Goal: Task Accomplishment & Management: Complete application form

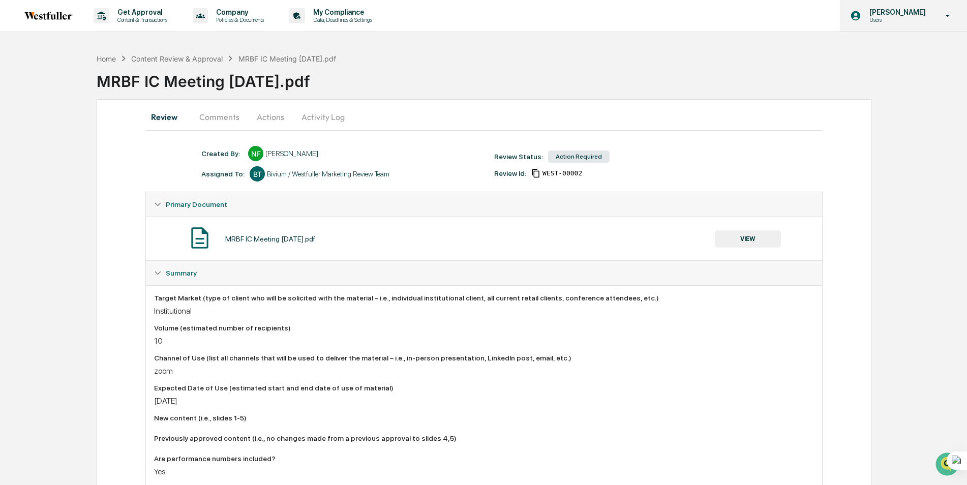
click at [910, 19] on p "Users" at bounding box center [897, 19] width 70 height 7
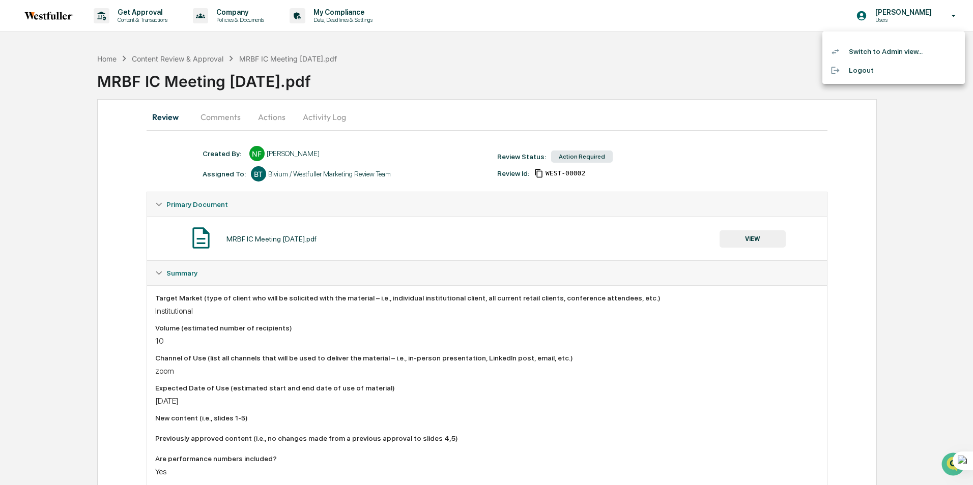
click at [885, 53] on li "Switch to Admin view..." at bounding box center [893, 51] width 142 height 19
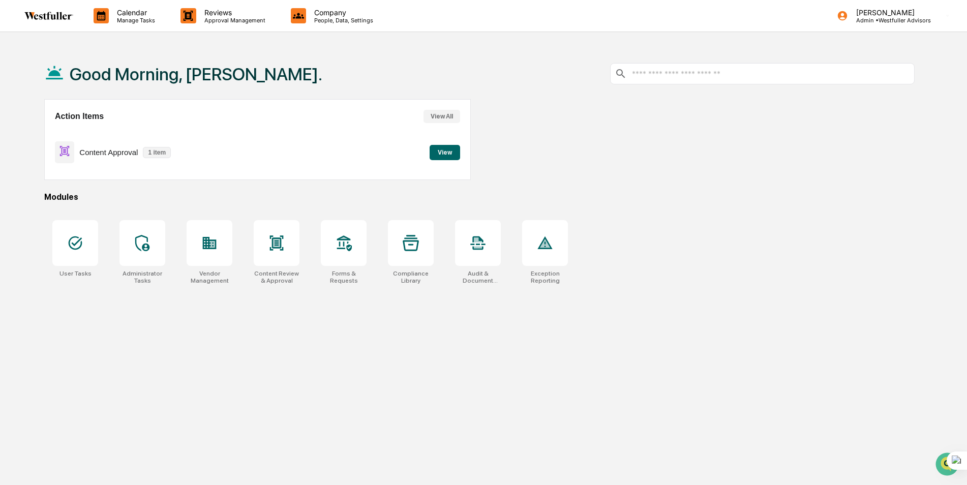
click at [442, 153] on button "View" at bounding box center [445, 152] width 31 height 15
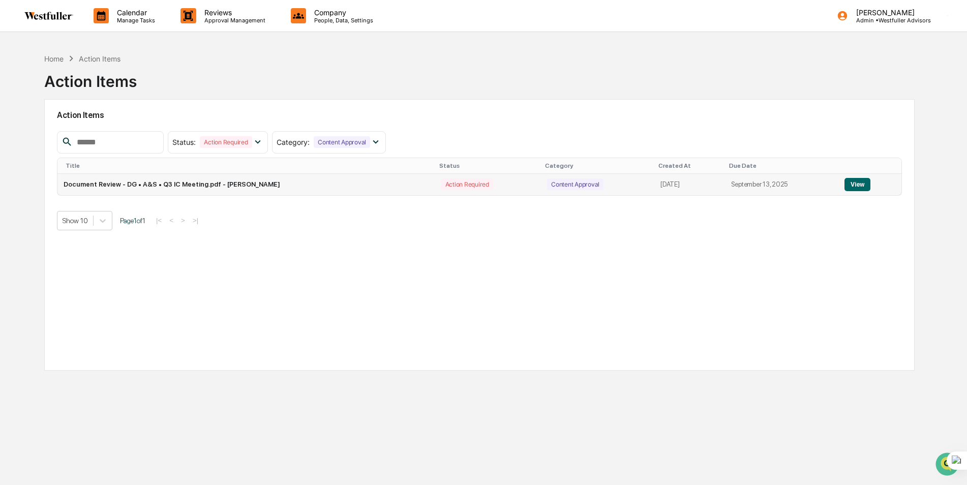
click at [855, 181] on button "View" at bounding box center [858, 184] width 26 height 13
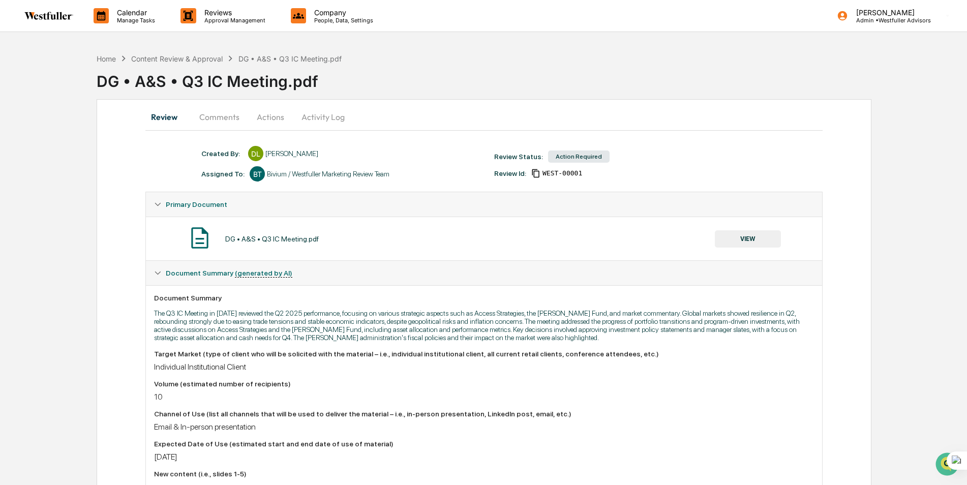
click at [238, 113] on button "Comments" at bounding box center [219, 117] width 56 height 24
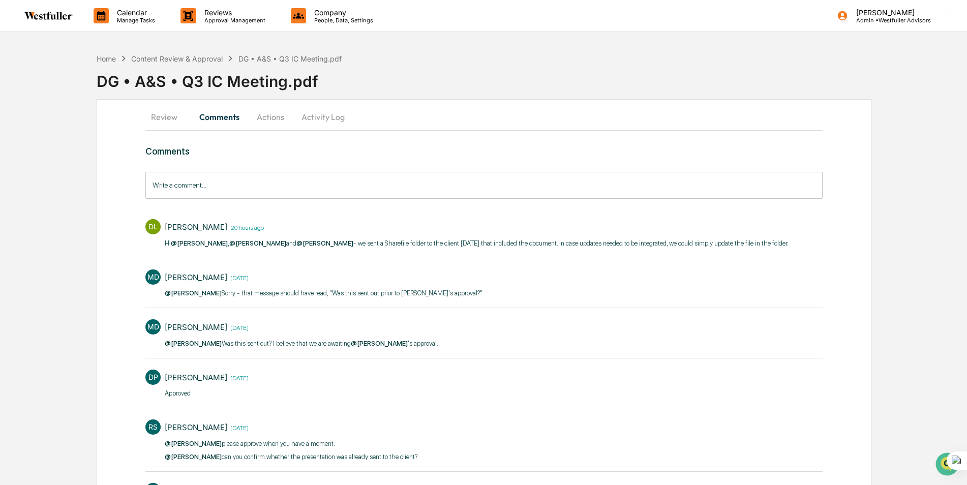
click at [269, 122] on button "Actions" at bounding box center [271, 117] width 46 height 24
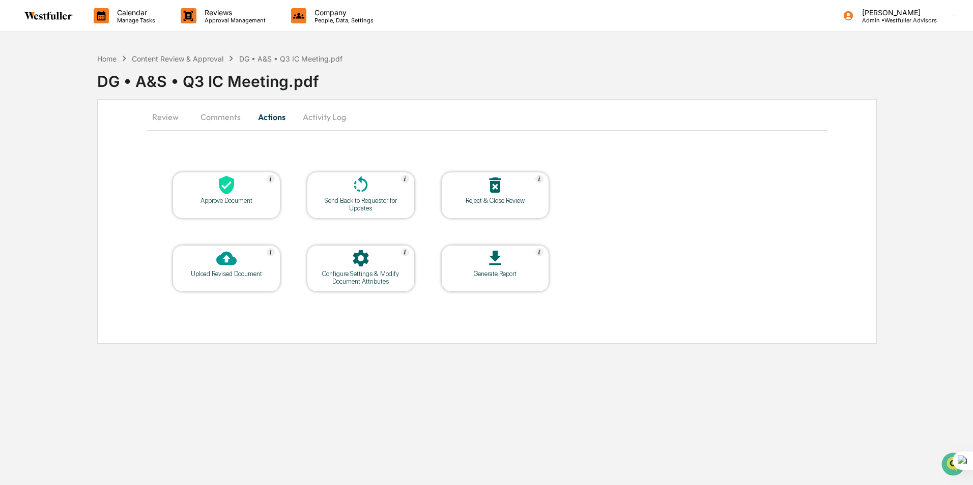
click at [249, 186] on div at bounding box center [226, 186] width 102 height 22
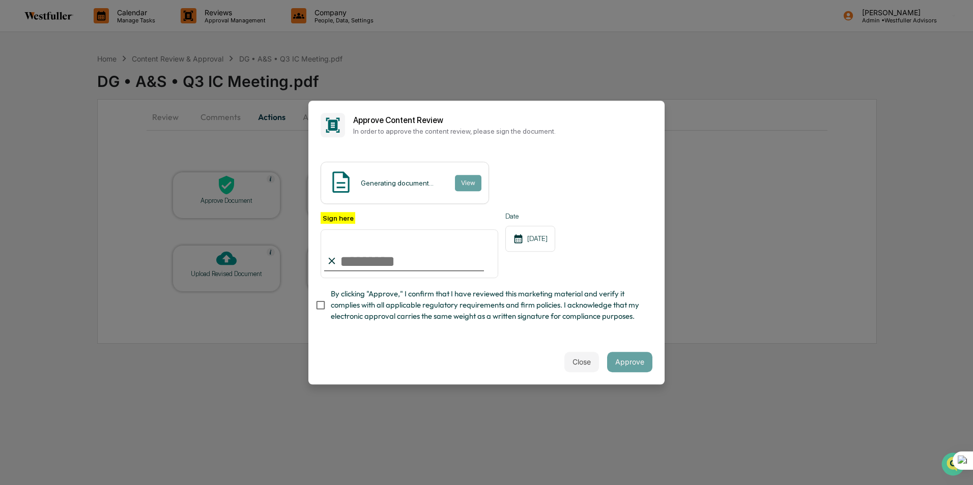
click at [379, 257] on input "Sign here" at bounding box center [409, 253] width 178 height 49
type input "**********"
click at [625, 371] on button "Approve" at bounding box center [629, 362] width 45 height 20
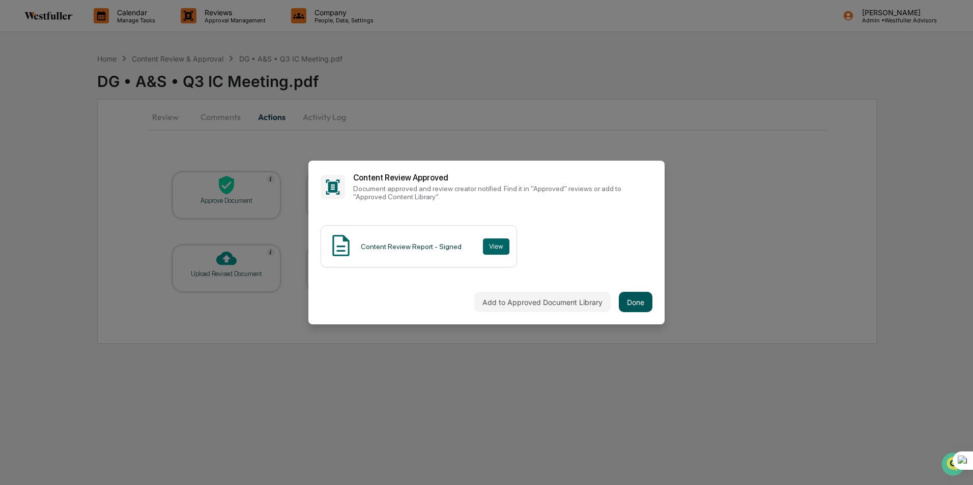
click at [641, 305] on button "Done" at bounding box center [636, 302] width 34 height 20
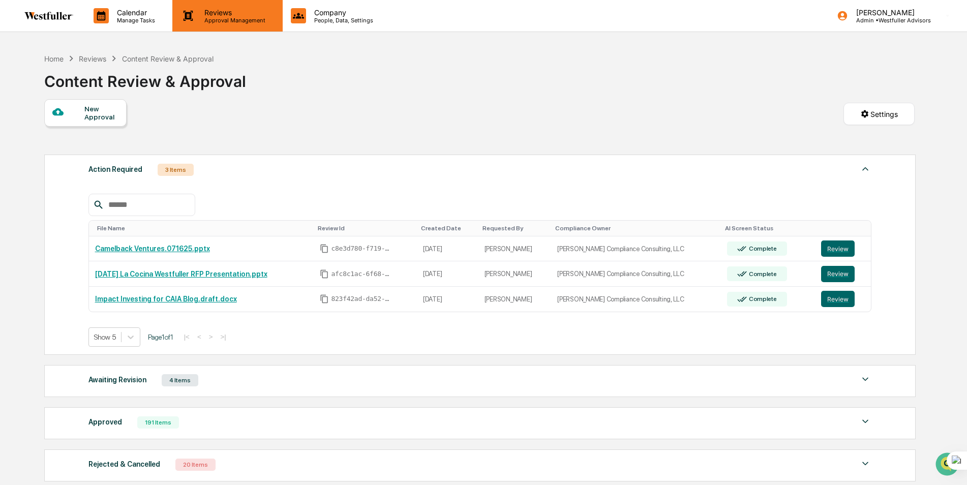
click at [220, 15] on p "Reviews" at bounding box center [233, 12] width 74 height 9
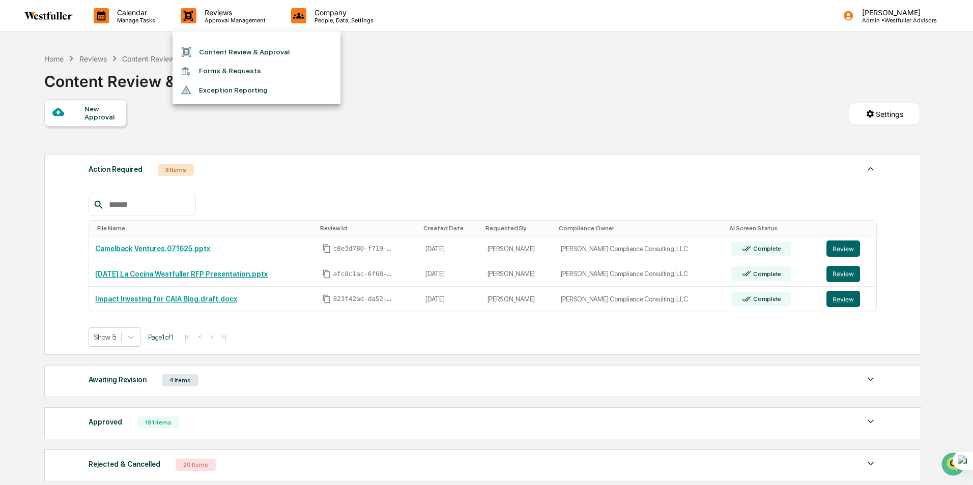
click at [527, 122] on div at bounding box center [486, 242] width 973 height 485
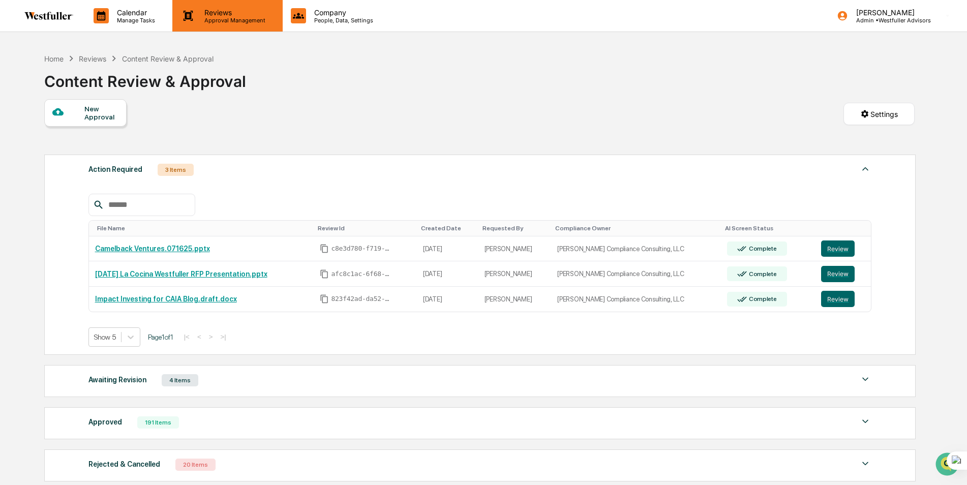
click at [236, 15] on p "Reviews" at bounding box center [233, 12] width 74 height 9
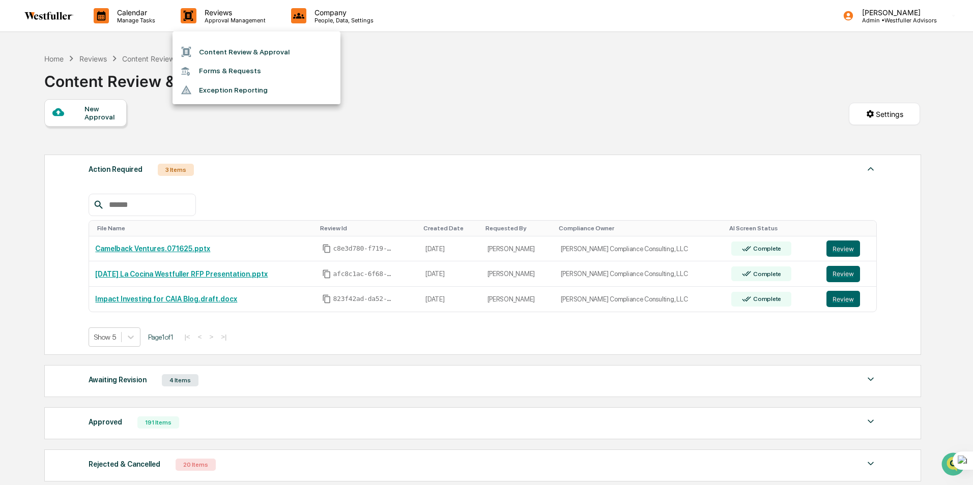
click at [224, 50] on li "Content Review & Approval" at bounding box center [256, 51] width 168 height 19
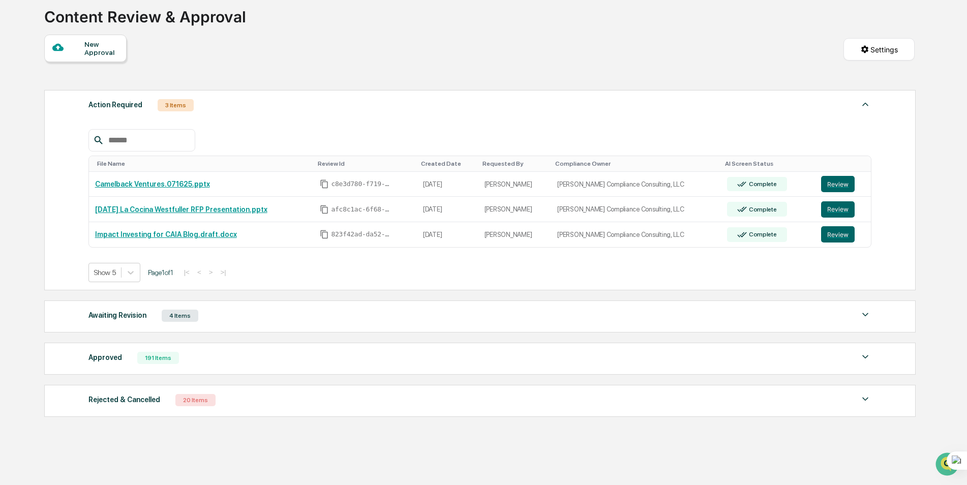
scroll to position [89, 0]
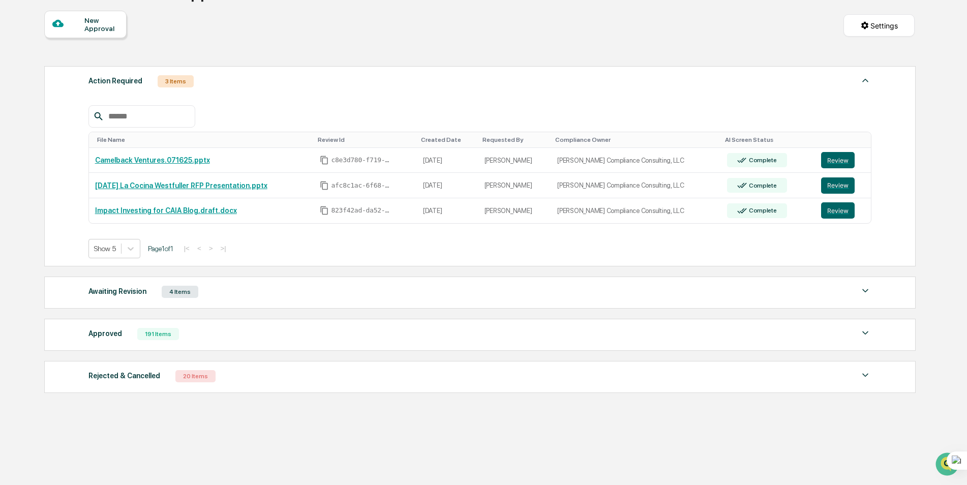
click at [112, 290] on div "Awaiting Revision" at bounding box center [118, 291] width 58 height 13
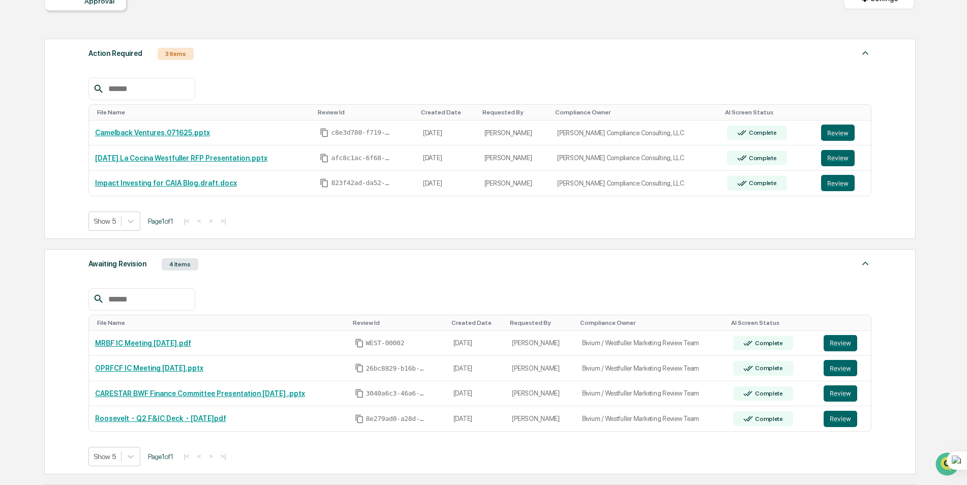
scroll to position [139, 0]
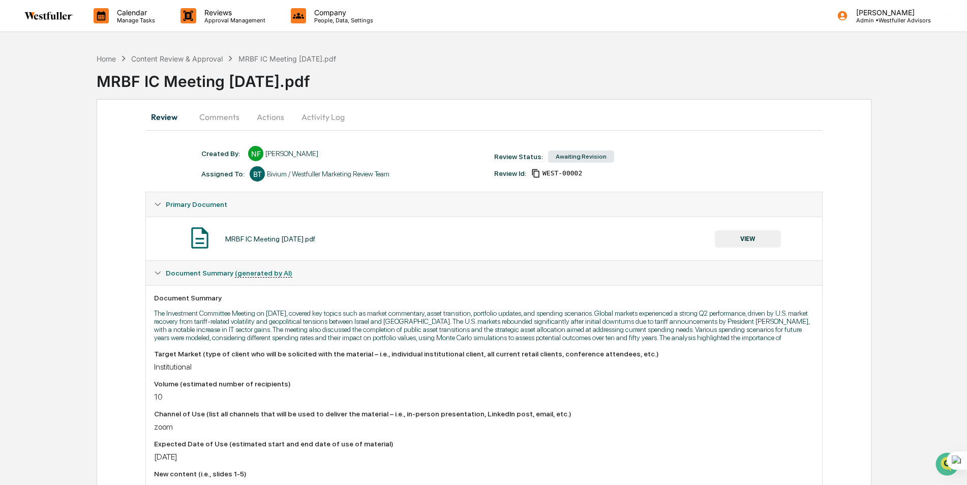
click at [217, 120] on button "Comments" at bounding box center [219, 117] width 56 height 24
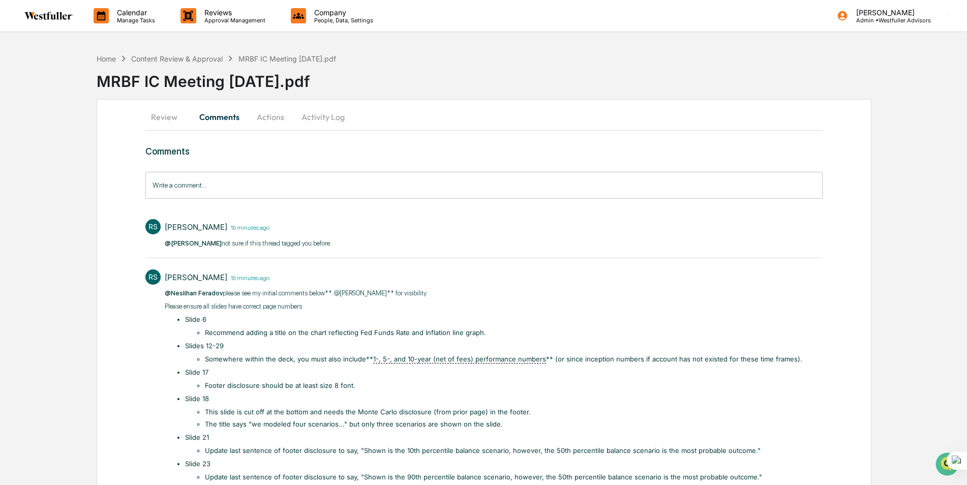
click at [268, 122] on button "Actions" at bounding box center [271, 117] width 46 height 24
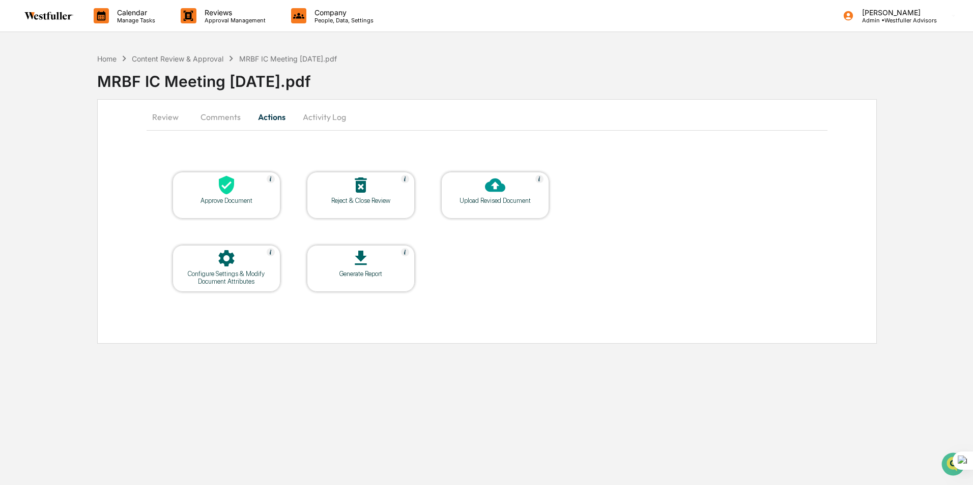
click at [165, 121] on button "Review" at bounding box center [169, 117] width 46 height 24
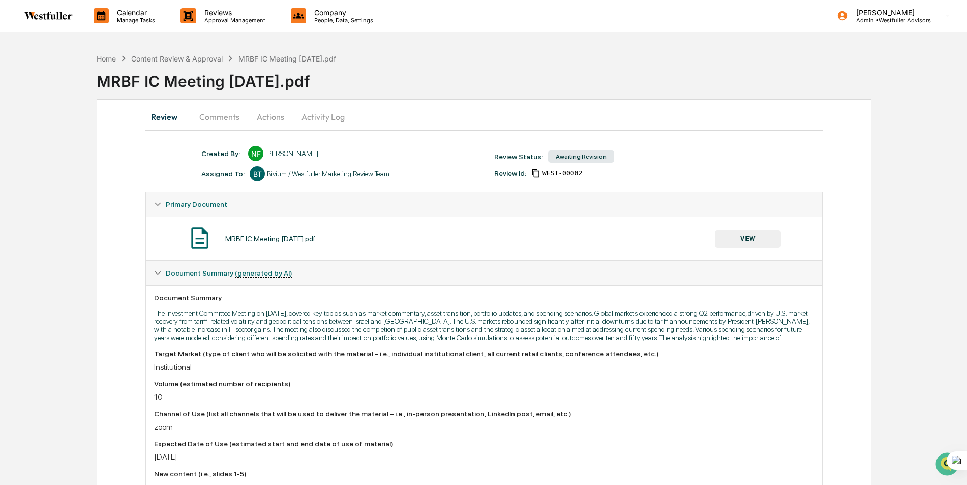
click at [739, 237] on button "VIEW" at bounding box center [748, 238] width 66 height 17
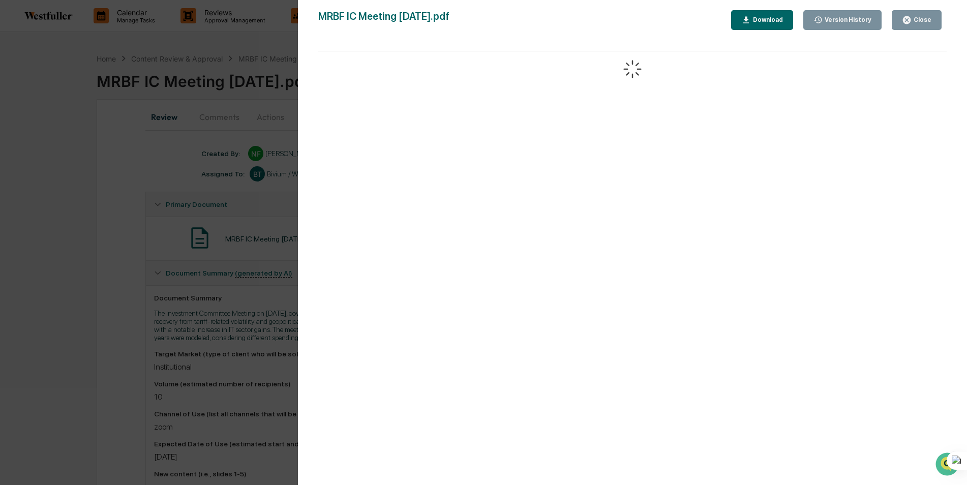
click at [769, 21] on div "Download" at bounding box center [767, 19] width 32 height 7
drag, startPoint x: 178, startPoint y: 140, endPoint x: 95, endPoint y: 156, distance: 84.0
click at [178, 140] on div "Version History [DATE] 03:31 PM Neslihan Feradov MRBF IC Meeting [DATE].pdf Clo…" at bounding box center [483, 242] width 967 height 485
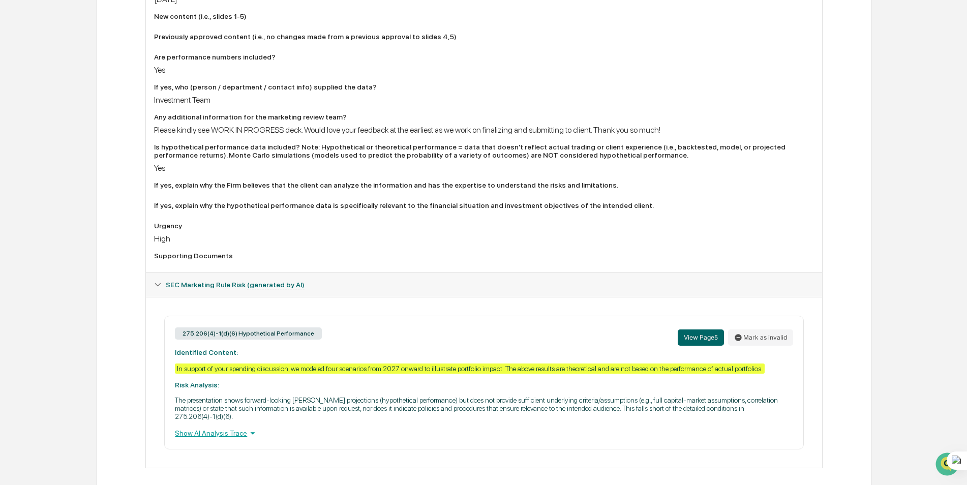
scroll to position [467, 0]
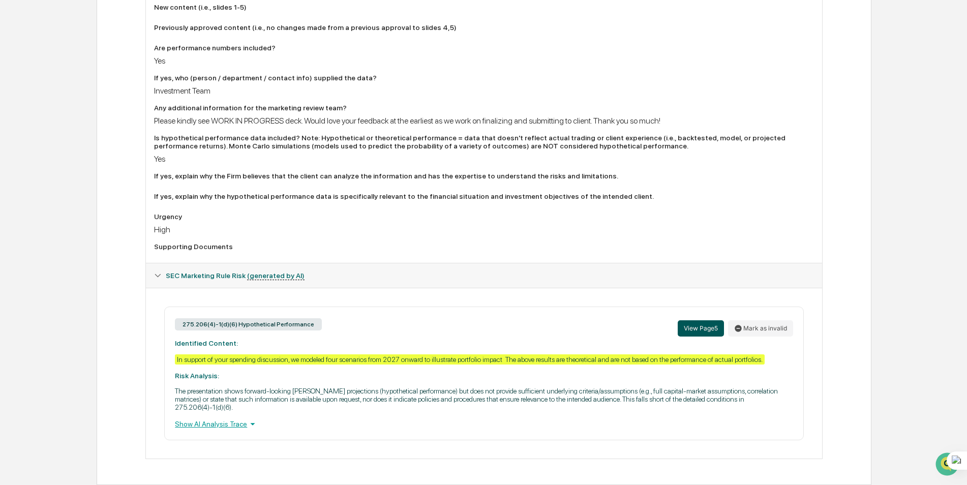
click at [697, 329] on button "View Page 5" at bounding box center [701, 328] width 46 height 16
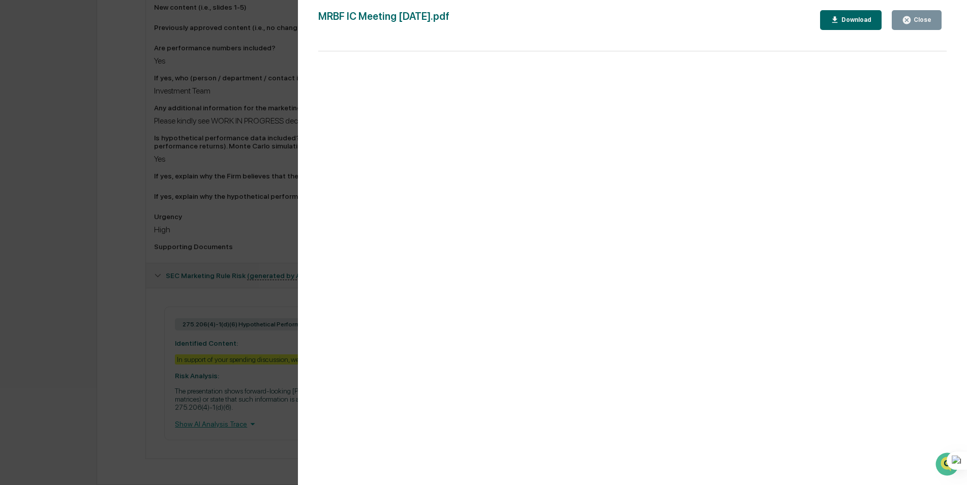
click at [105, 301] on div "Version History [DATE] 03:31 PM Neslihan Feradov MRBF IC Meeting [DATE].pdf Clo…" at bounding box center [483, 242] width 967 height 485
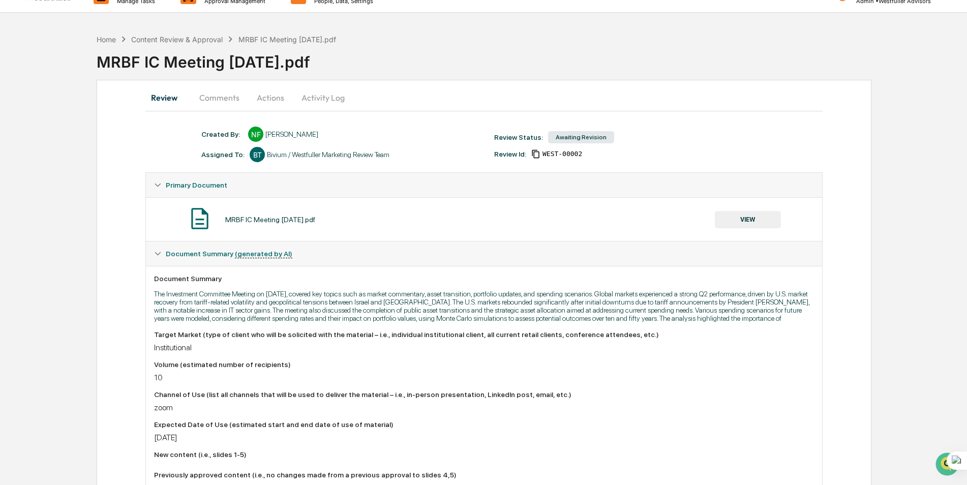
scroll to position [0, 0]
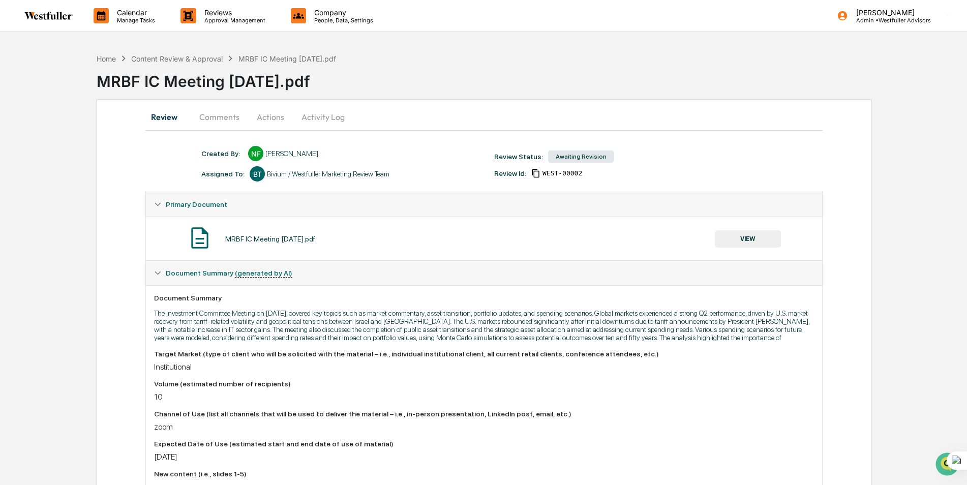
click at [211, 111] on button "Comments" at bounding box center [219, 117] width 56 height 24
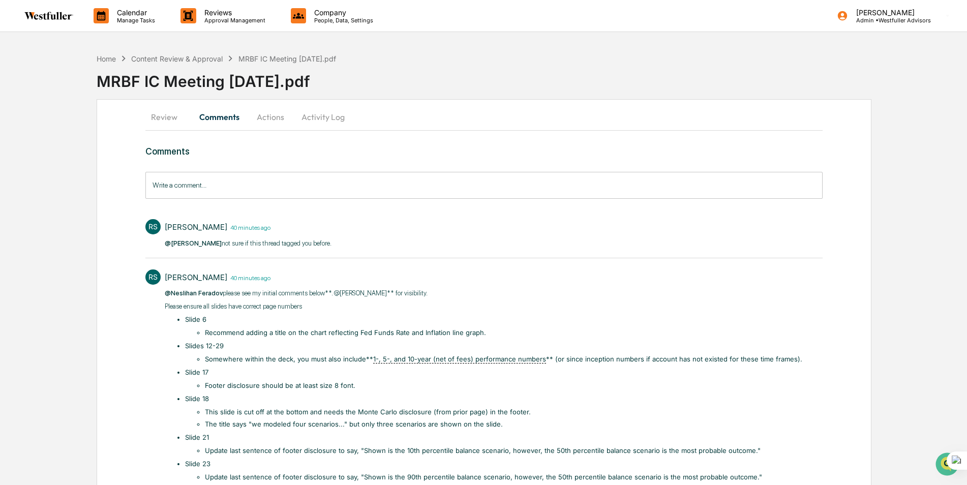
click at [161, 121] on button "Review" at bounding box center [168, 117] width 46 height 24
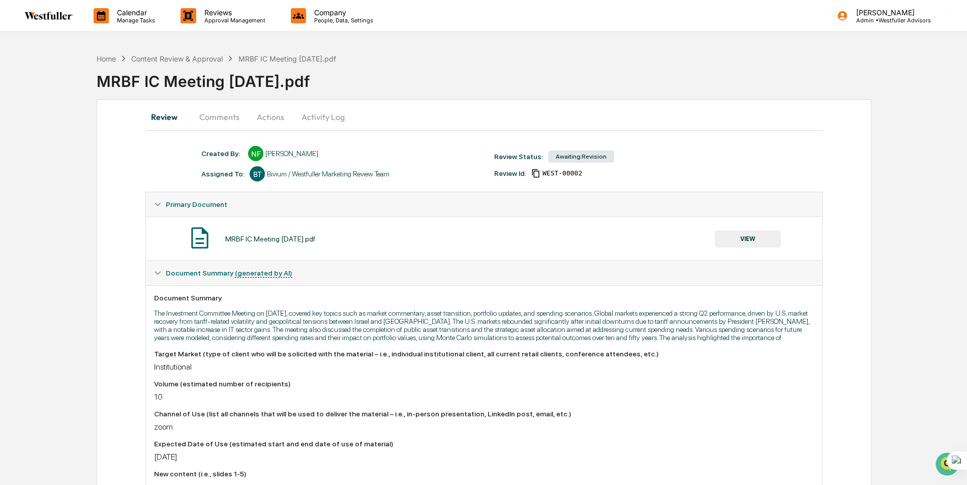
click at [757, 240] on button "VIEW" at bounding box center [748, 238] width 66 height 17
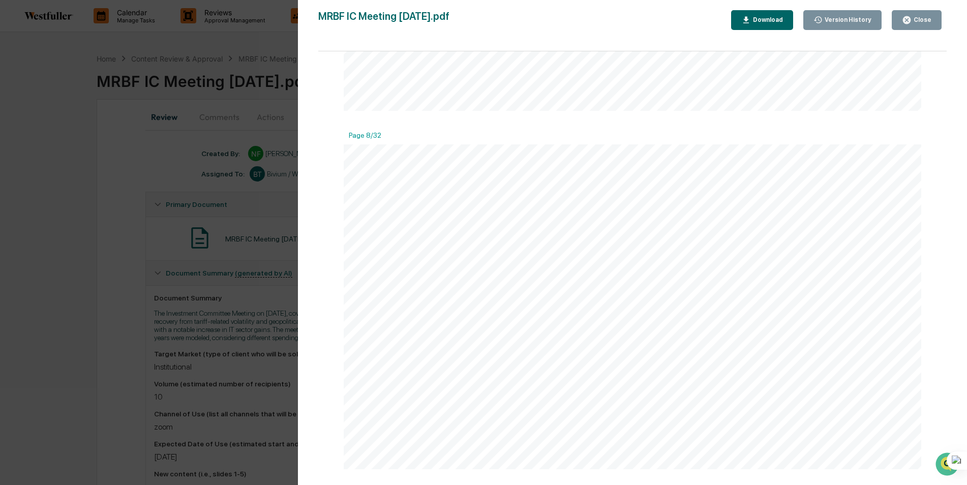
scroll to position [2645, 0]
click at [133, 276] on div "Version History [DATE] 03:31 PM Neslihan Feradov MRBF IC Meeting [DATE].pdf Clo…" at bounding box center [483, 242] width 967 height 485
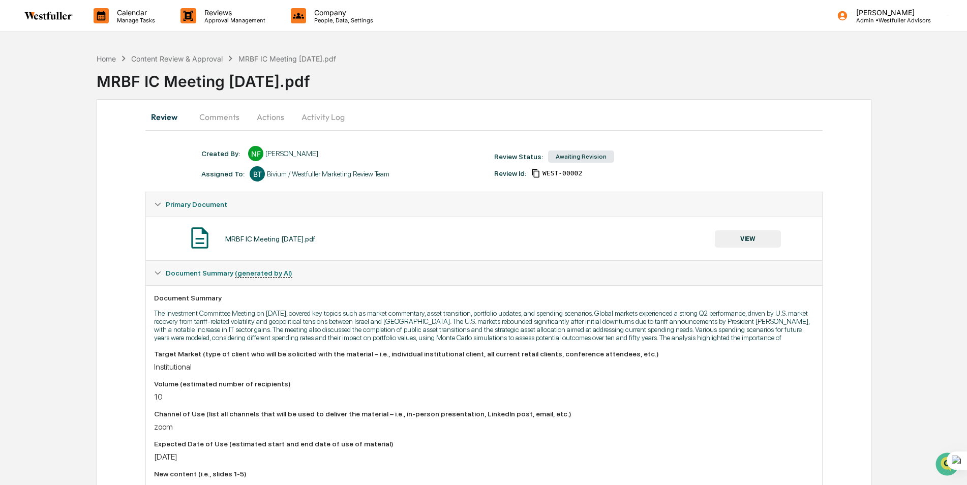
click at [212, 118] on button "Comments" at bounding box center [219, 117] width 56 height 24
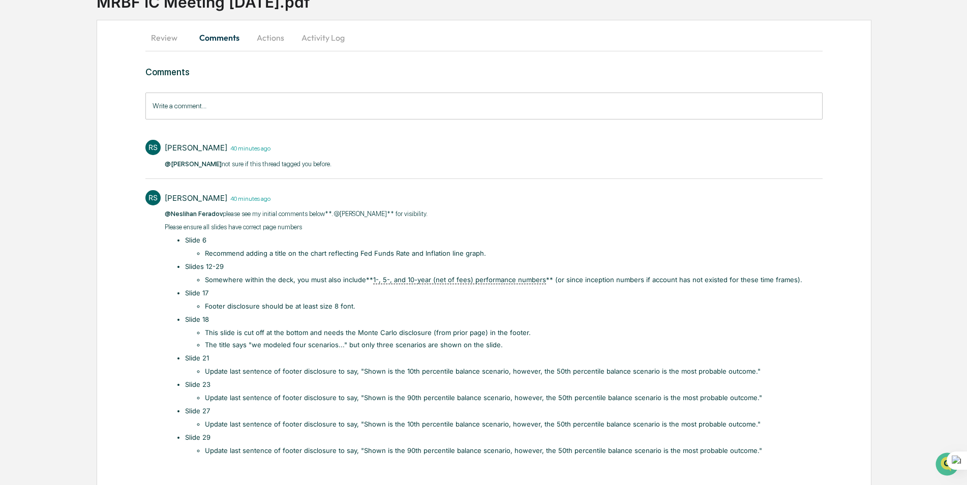
scroll to position [95, 0]
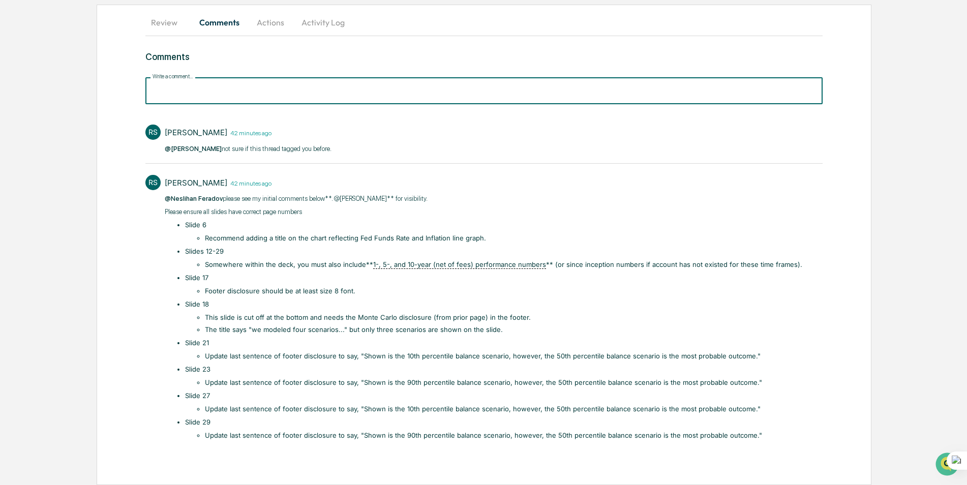
click at [202, 87] on input "Write a comment..." at bounding box center [483, 90] width 677 height 27
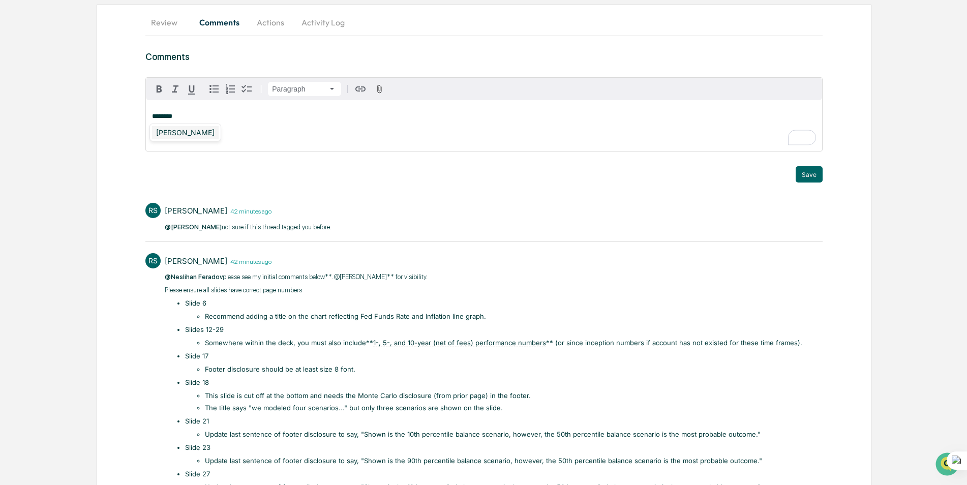
click at [206, 130] on div "[PERSON_NAME]" at bounding box center [185, 132] width 67 height 13
click at [189, 129] on div "[PERSON_NAME]" at bounding box center [185, 132] width 67 height 13
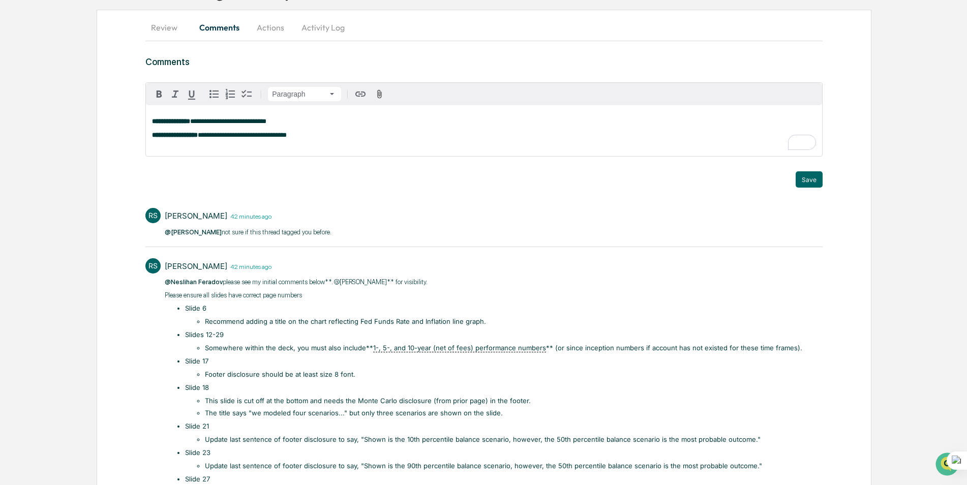
scroll to position [0, 0]
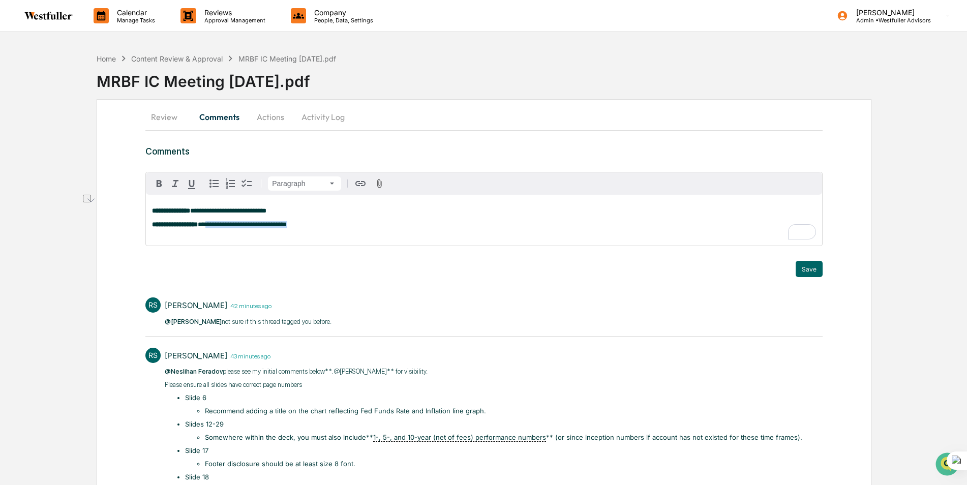
drag, startPoint x: 306, startPoint y: 225, endPoint x: 219, endPoint y: 224, distance: 87.5
click at [219, 224] on p "**********" at bounding box center [484, 224] width 664 height 7
click at [174, 229] on div "[PERSON_NAME]" at bounding box center [185, 227] width 67 height 13
click at [160, 182] on icon "button" at bounding box center [159, 184] width 12 height 12
click at [814, 271] on button "Save" at bounding box center [809, 269] width 27 height 16
